Goal: Check status: Check status

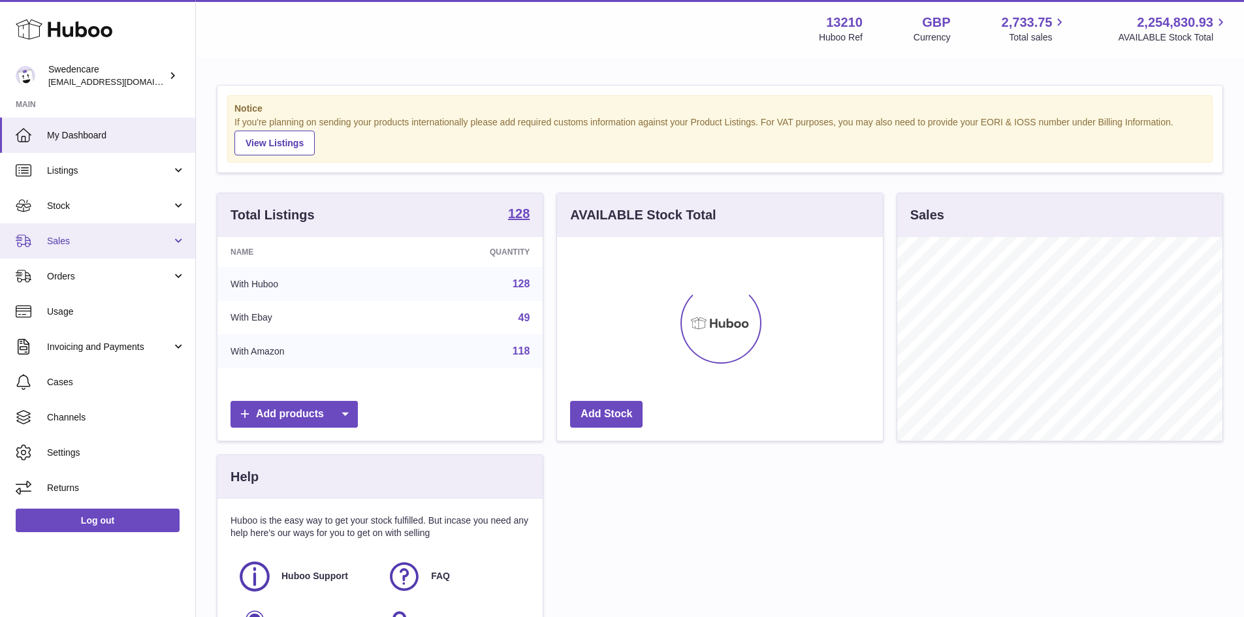
scroll to position [204, 326]
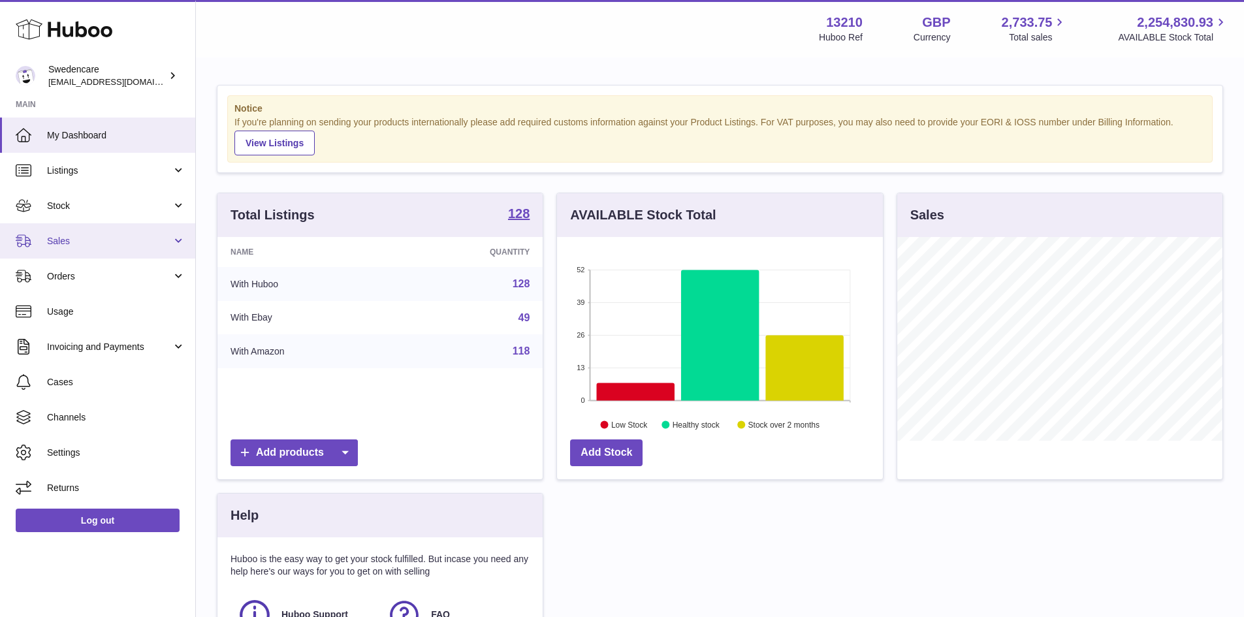
click at [110, 247] on span "Sales" at bounding box center [109, 241] width 125 height 12
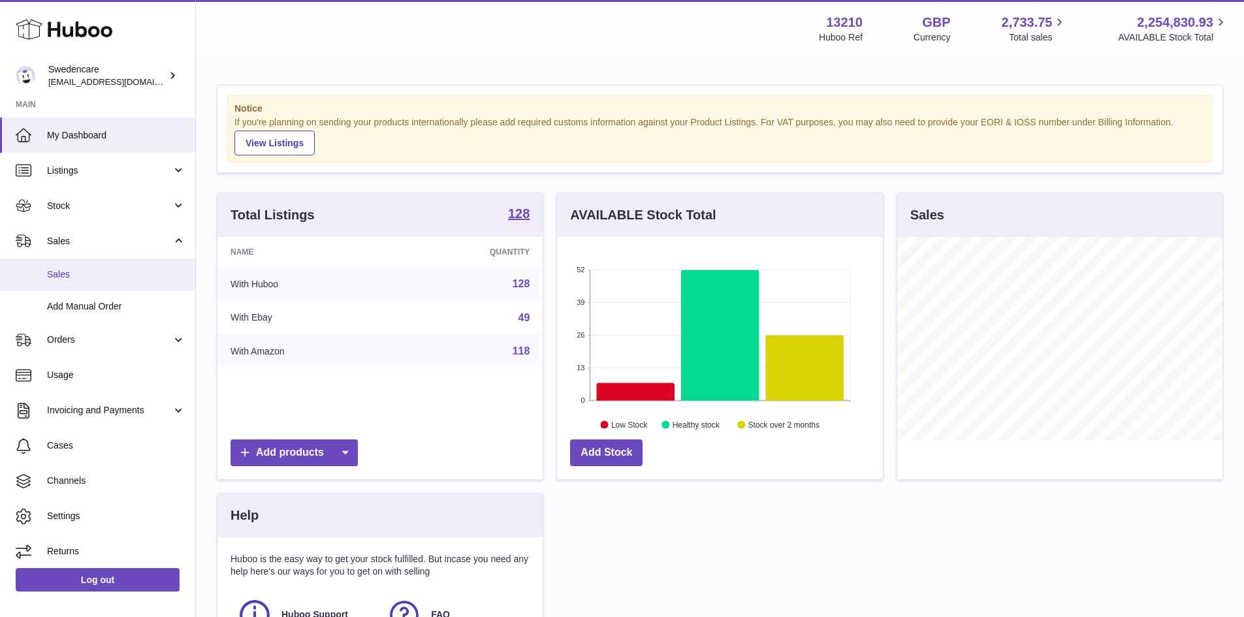
click at [123, 275] on span "Sales" at bounding box center [116, 274] width 138 height 12
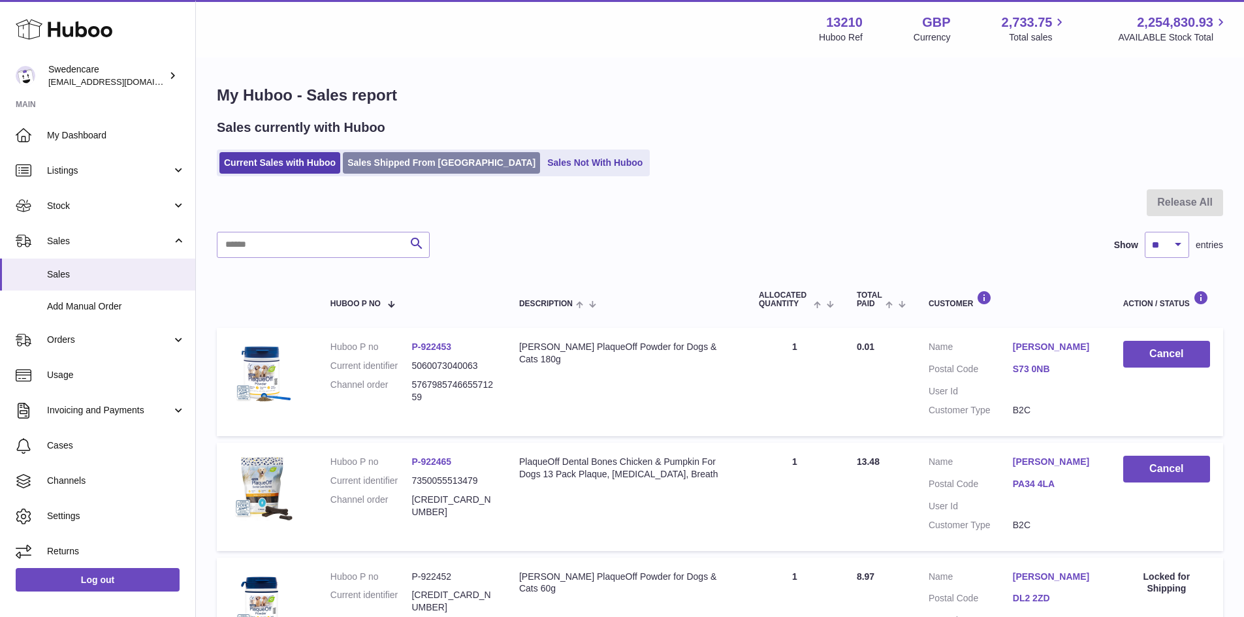
click at [404, 154] on link "Sales Shipped From Huboo" at bounding box center [441, 163] width 197 height 22
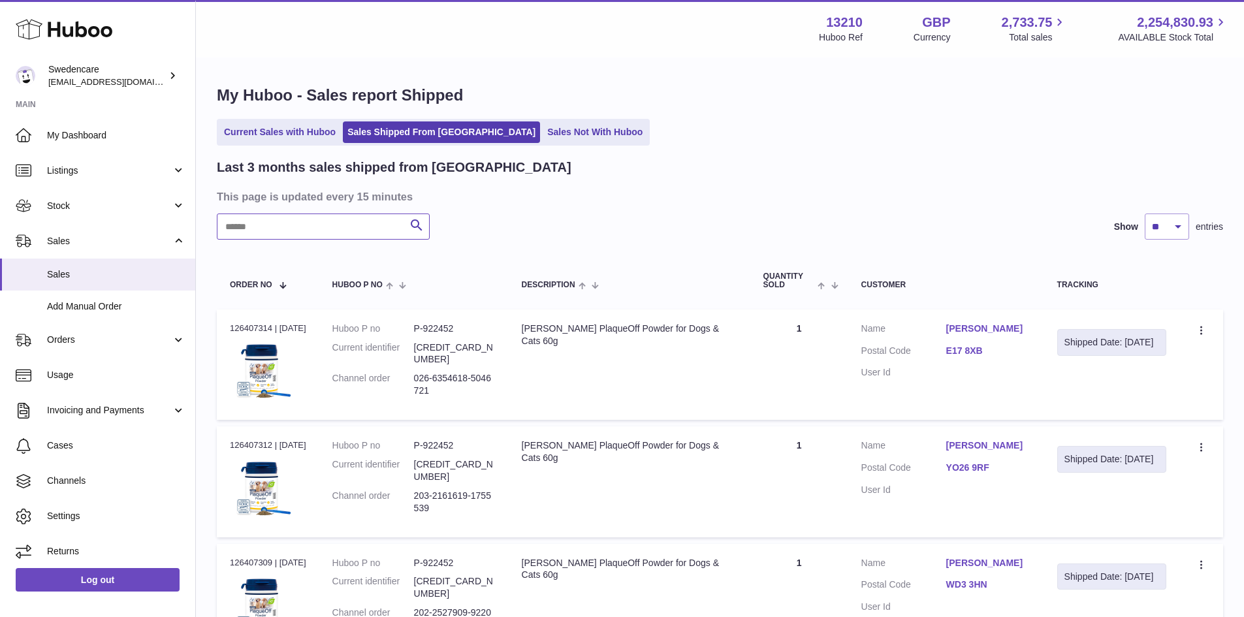
click at [328, 221] on input "text" at bounding box center [323, 227] width 213 height 26
paste input "**********"
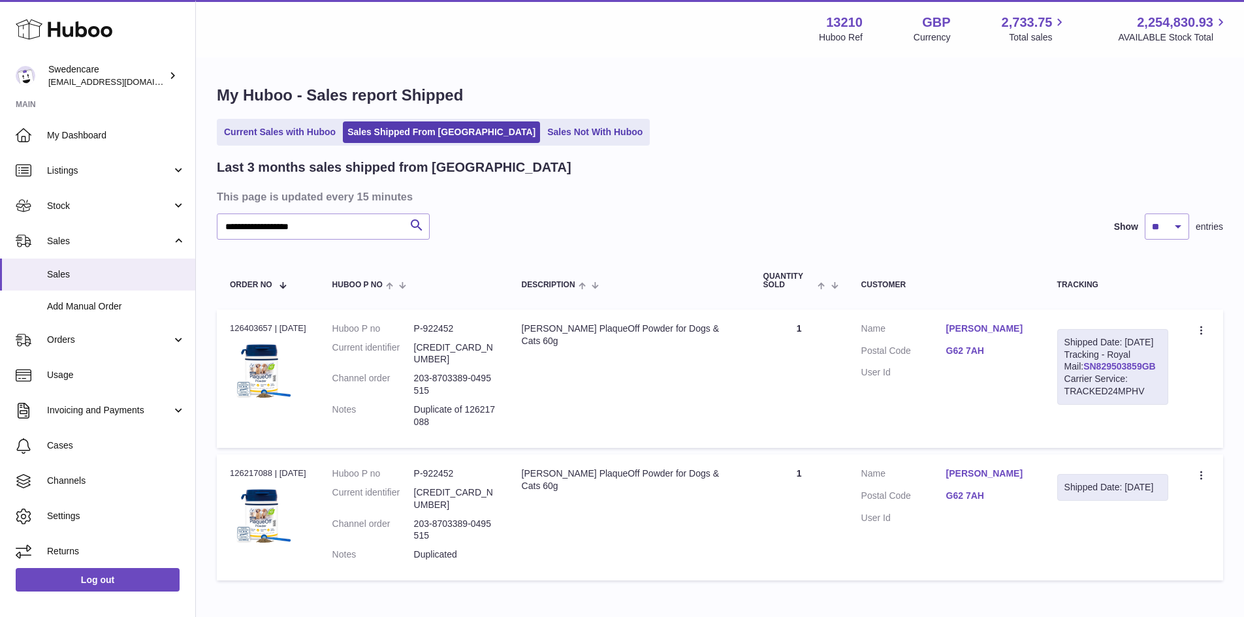
click at [1112, 372] on link "SN829503859GB" at bounding box center [1119, 366] width 72 height 10
drag, startPoint x: 268, startPoint y: 216, endPoint x: 2, endPoint y: 202, distance: 266.8
click at [2, 202] on div "Huboo Swedencare [EMAIL_ADDRESS][DOMAIN_NAME] Main My Dashboard Listings Not wi…" at bounding box center [622, 345] width 1244 height 690
paste input "text"
click at [1083, 372] on link "SN829504182GB" at bounding box center [1119, 366] width 72 height 10
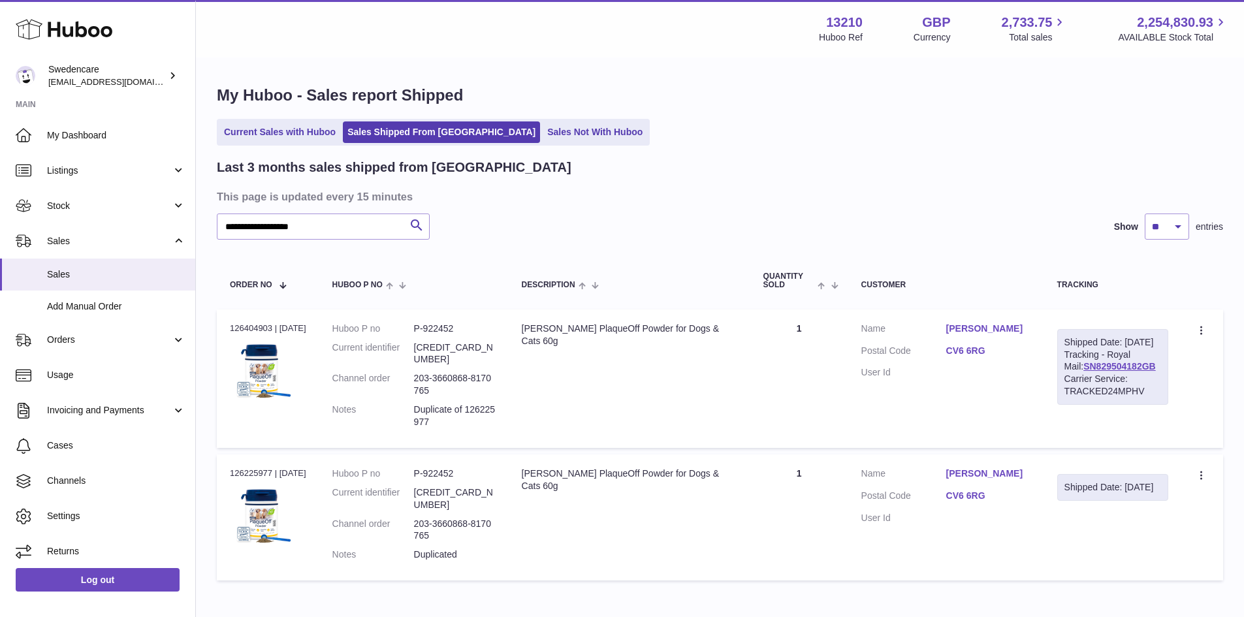
click at [1057, 535] on td "Shipped Date: [DATE]" at bounding box center [1112, 517] width 137 height 126
click at [680, 405] on td "Description [PERSON_NAME] PlaqueOff Powder for Dogs & Cats 60g" at bounding box center [630, 379] width 242 height 138
click at [964, 159] on div "Last 3 months sales shipped from [GEOGRAPHIC_DATA]" at bounding box center [720, 168] width 1006 height 18
click at [251, 473] on div "Order no 126225977 | [DATE]" at bounding box center [268, 474] width 76 height 12
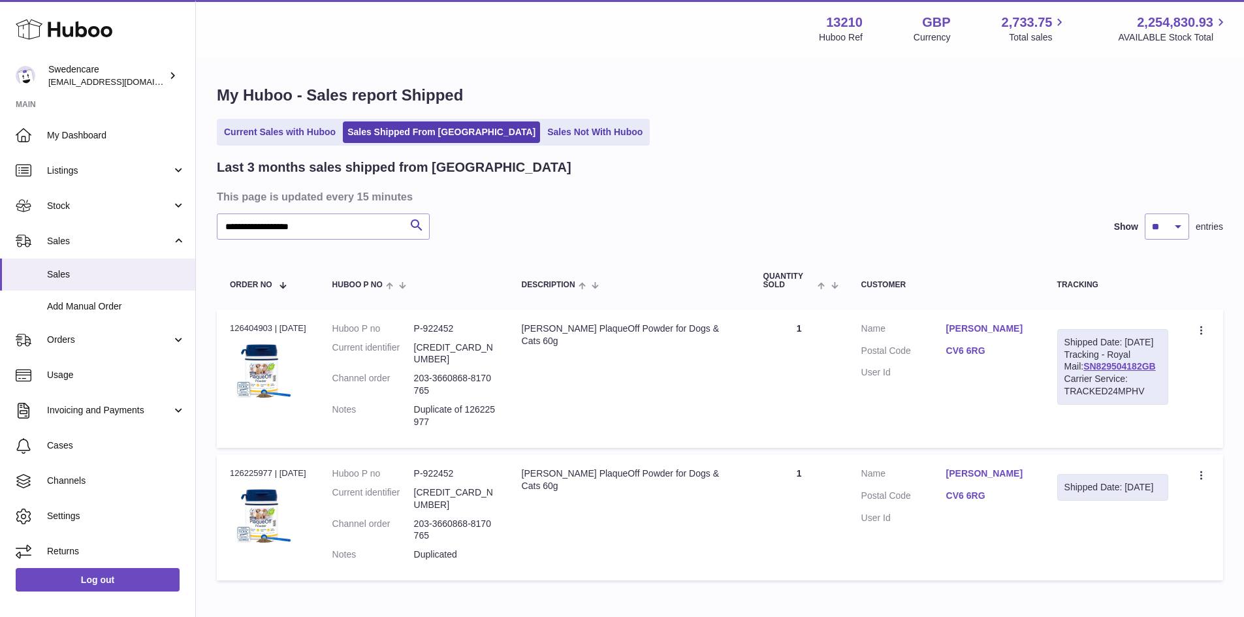
copy div "126225977"
drag, startPoint x: 363, startPoint y: 226, endPoint x: -234, endPoint y: 227, distance: 597.5
click at [0, 227] on html ".st0{fill:#141414;}" at bounding box center [622, 308] width 1244 height 617
drag, startPoint x: 349, startPoint y: 231, endPoint x: -255, endPoint y: 235, distance: 604.7
click at [0, 235] on html ".st0{fill:#141414;}" at bounding box center [622, 308] width 1244 height 617
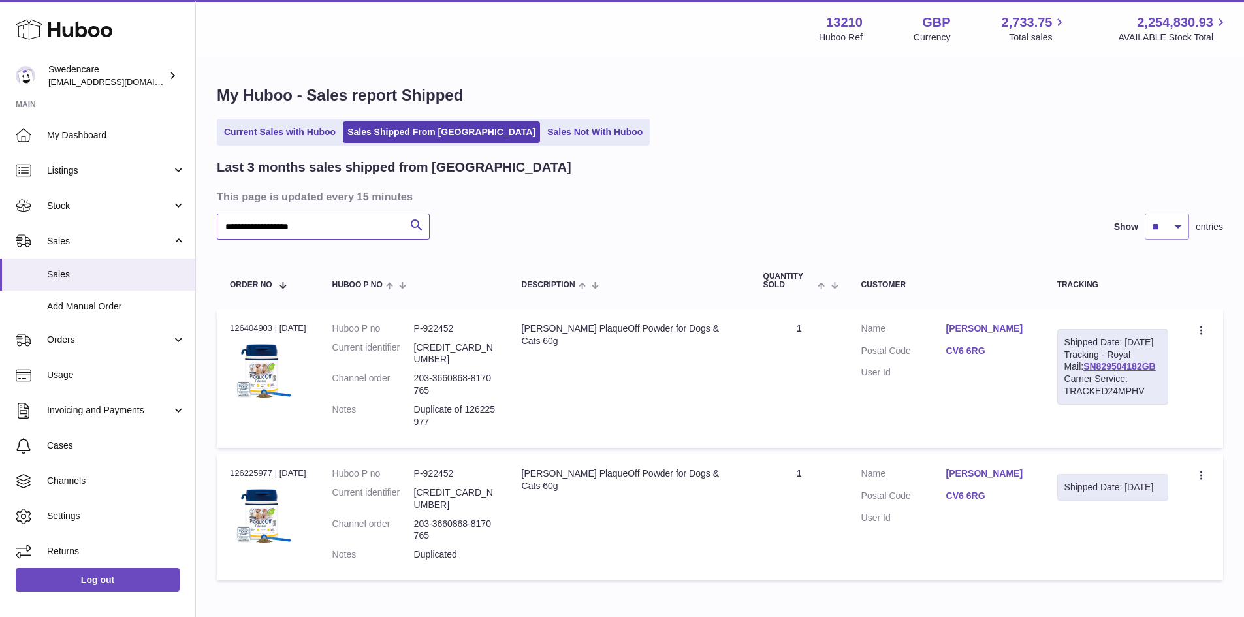
paste input "text"
type input "**********"
click at [243, 476] on div "Order no 126217088 | [DATE]" at bounding box center [268, 474] width 76 height 12
copy div "126217088"
